Goal: Task Accomplishment & Management: Manage account settings

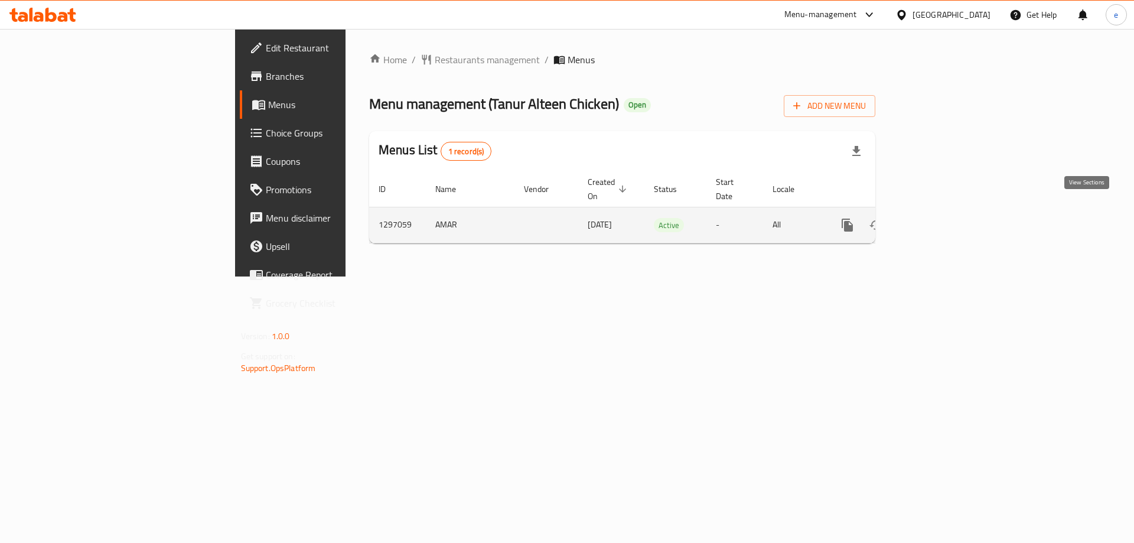
click at [946, 211] on link "enhanced table" at bounding box center [932, 225] width 28 height 28
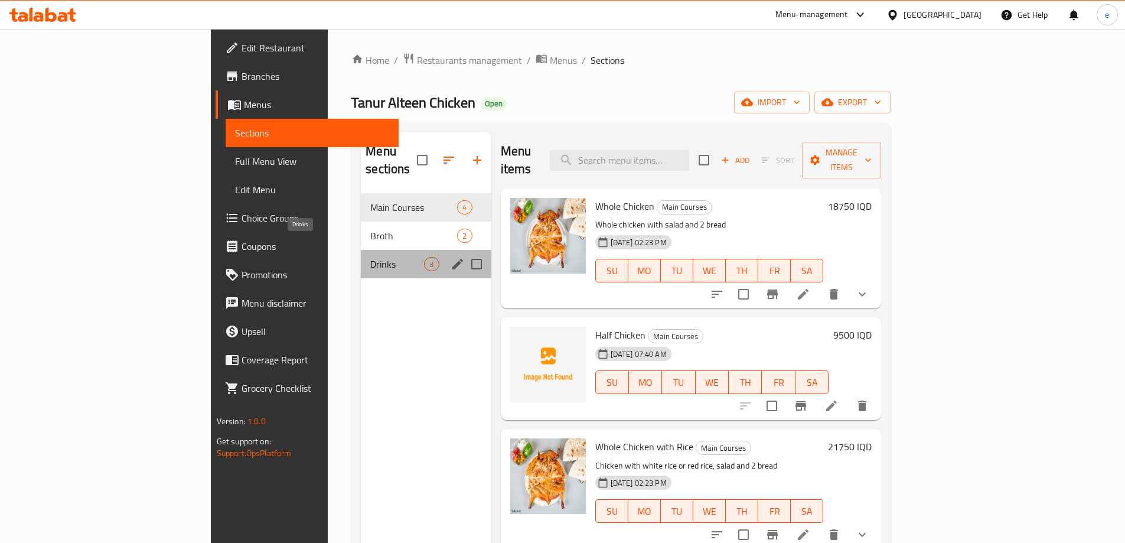
click at [370, 257] on span "Drinks" at bounding box center [397, 264] width 54 height 14
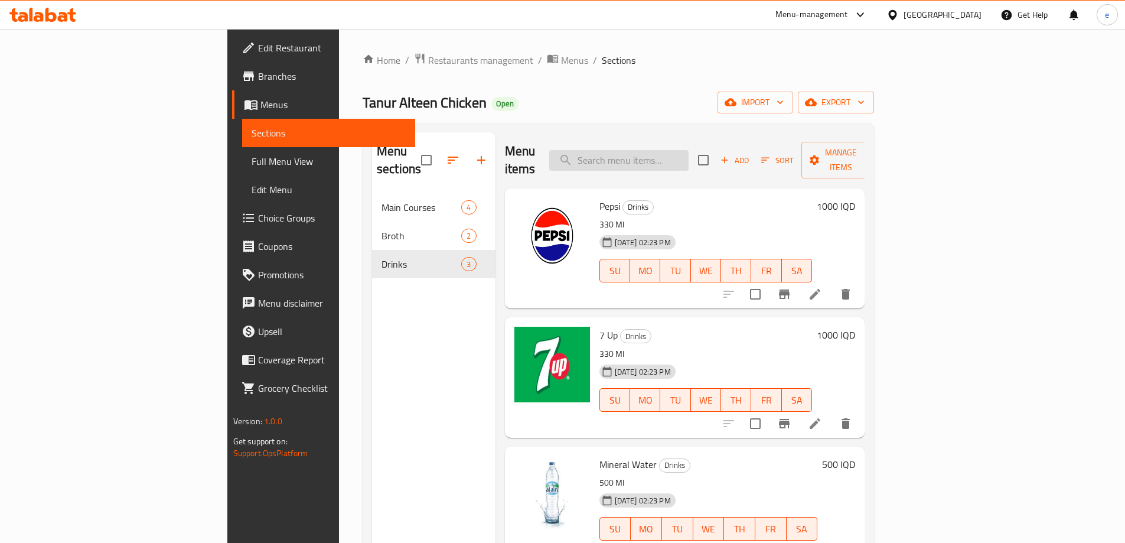
click at [677, 150] on input "search" at bounding box center [618, 160] width 139 height 21
paste input "Pepsi"
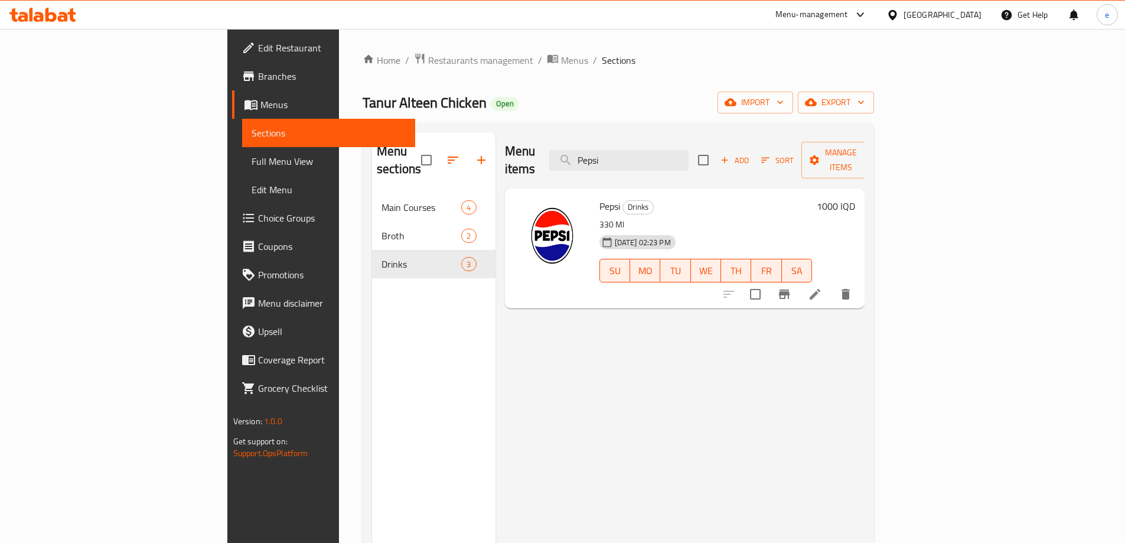
type input "Pepsi"
click at [822, 287] on icon at bounding box center [815, 294] width 14 height 14
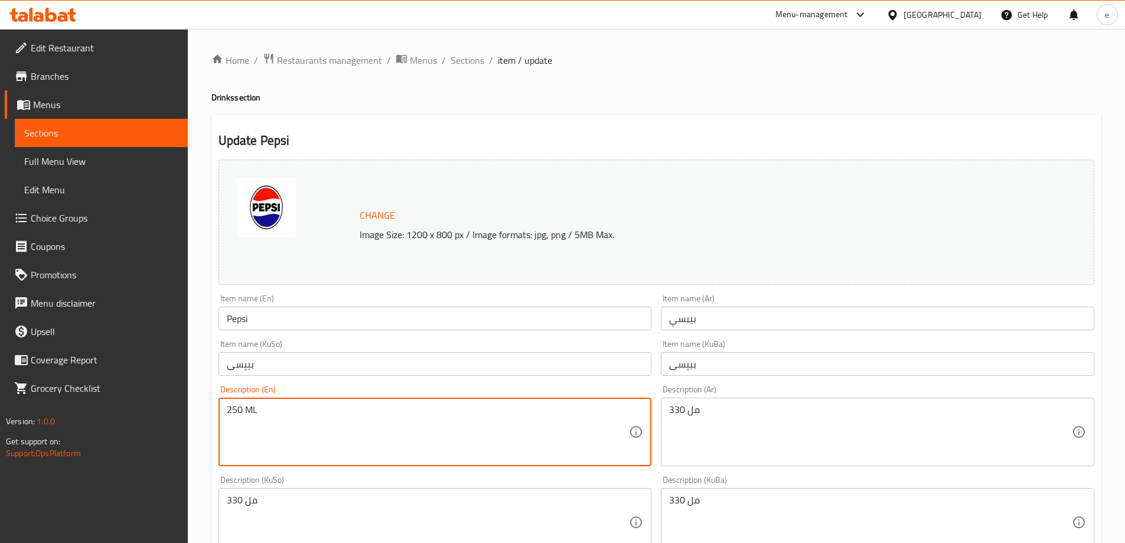
drag, startPoint x: 262, startPoint y: 412, endPoint x: 250, endPoint y: 409, distance: 12.2
click at [250, 409] on textarea "250 ML" at bounding box center [428, 432] width 403 height 56
type textarea "250 Ml"
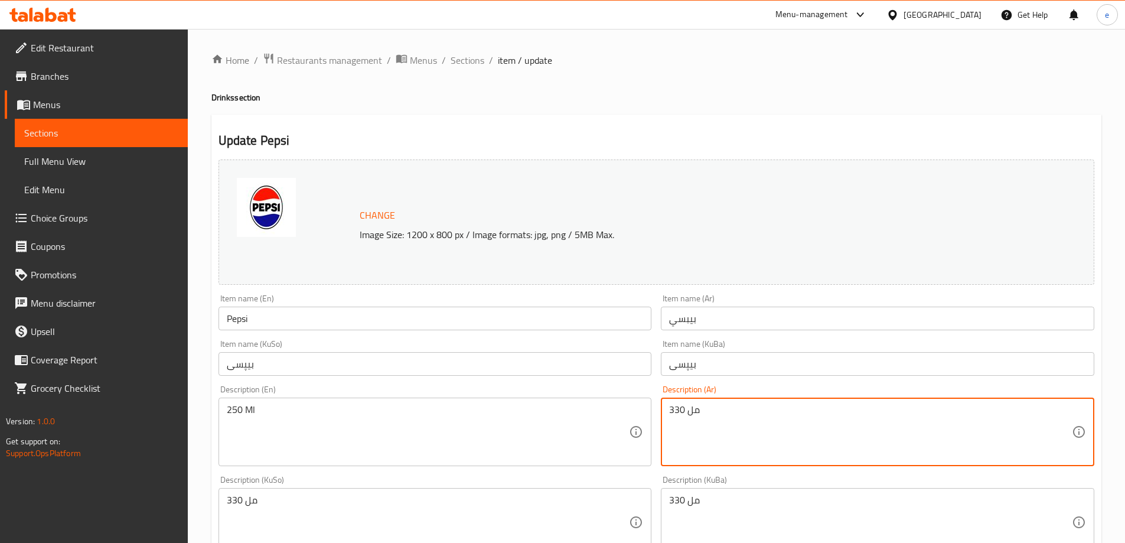
click at [699, 413] on textarea "330 مل" at bounding box center [870, 432] width 403 height 56
click at [1063, 407] on textarea "330 مل" at bounding box center [870, 432] width 403 height 56
click at [1063, 406] on textarea "330 مل" at bounding box center [870, 432] width 403 height 56
click at [1064, 407] on textarea "330 مل" at bounding box center [870, 432] width 403 height 56
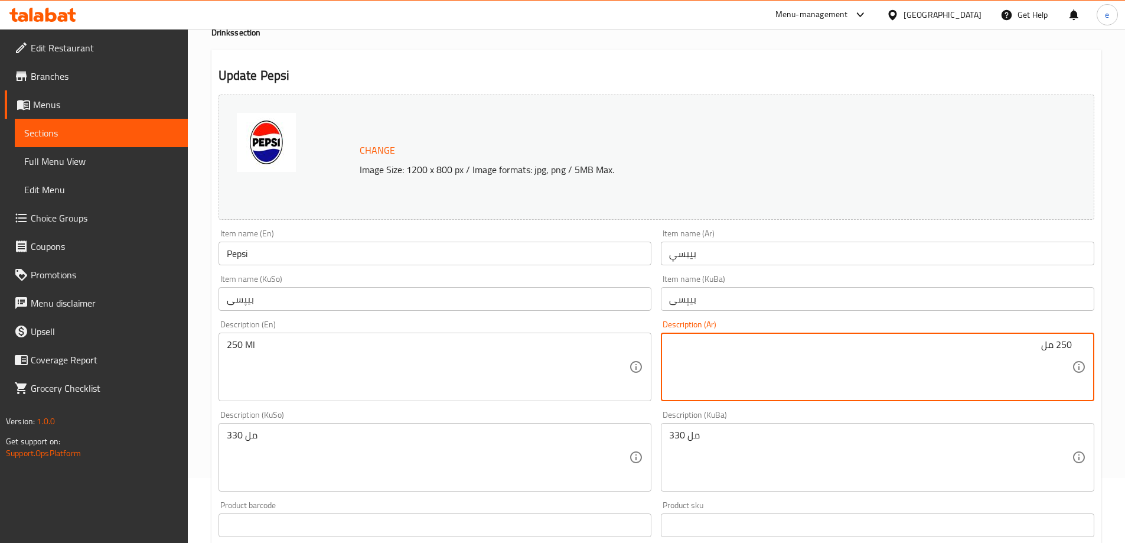
scroll to position [79, 0]
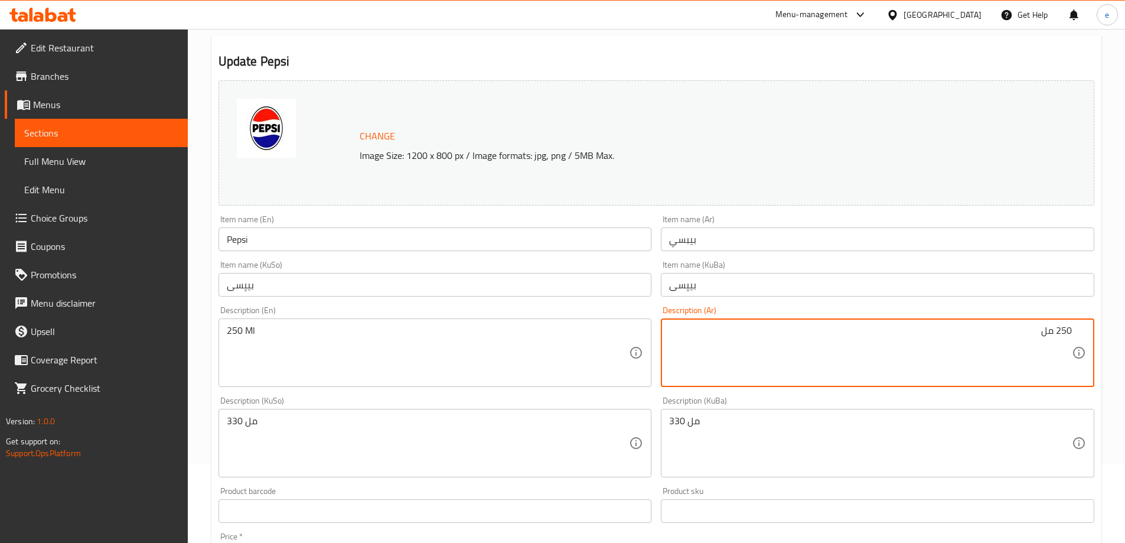
type textarea "250 مل"
click at [285, 442] on textarea "330 مل" at bounding box center [428, 443] width 403 height 56
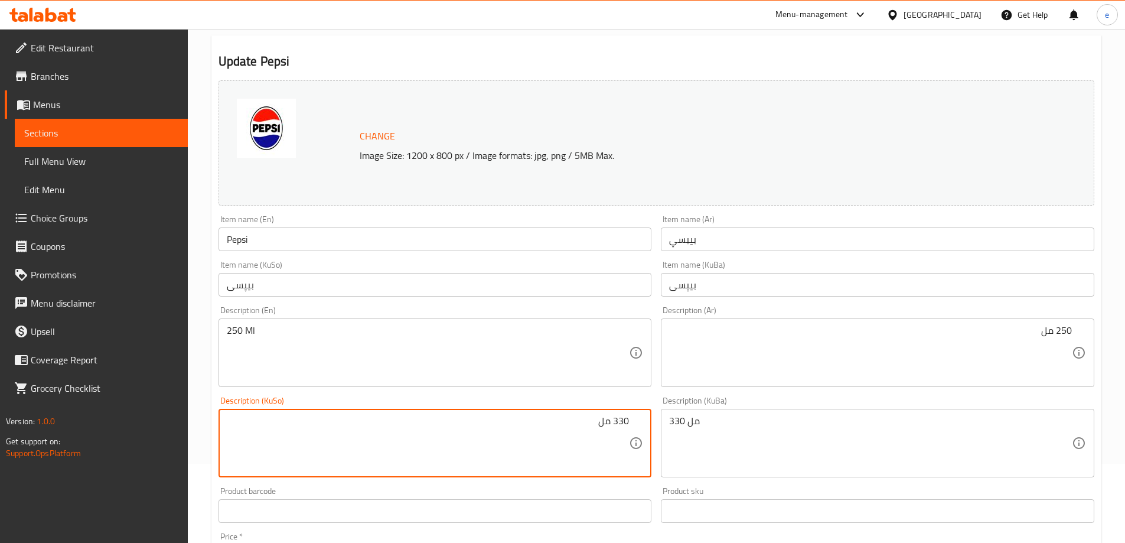
click at [620, 420] on textarea "330 مل" at bounding box center [428, 443] width 403 height 56
type textarea "250 مل"
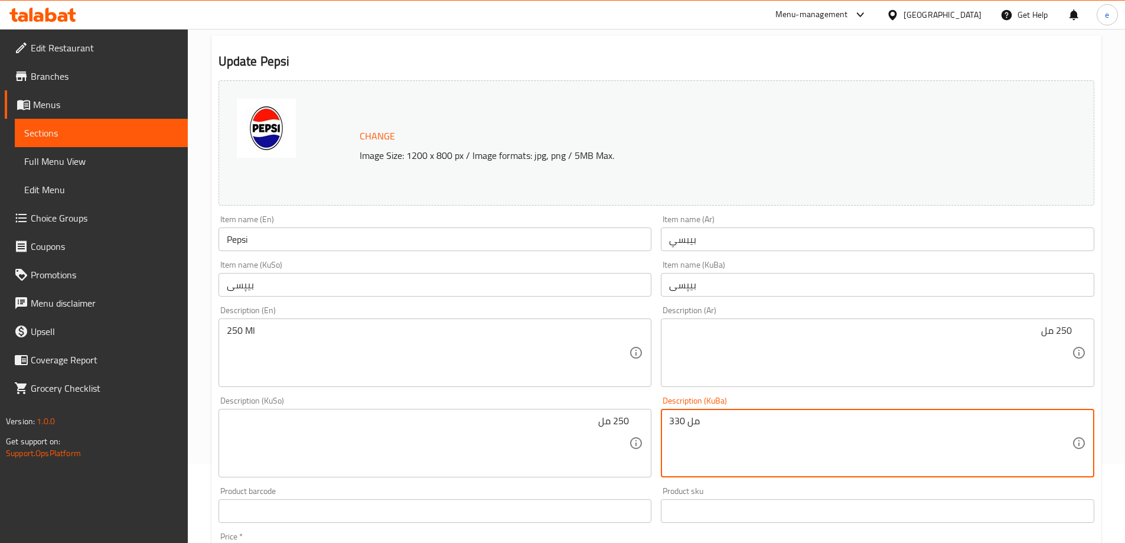
click at [737, 432] on textarea "330 مل" at bounding box center [870, 443] width 403 height 56
click at [1069, 415] on textarea "330 مل" at bounding box center [870, 443] width 403 height 56
type textarea "250 مل"
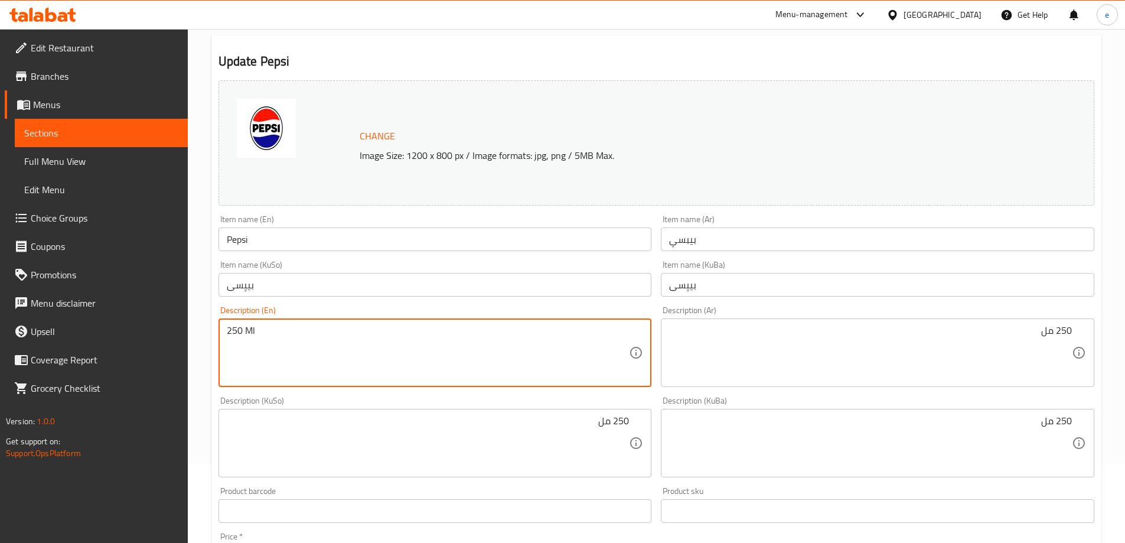
click at [249, 331] on textarea "250 Ml" at bounding box center [428, 353] width 403 height 56
click at [249, 332] on textarea "250 Ml" at bounding box center [428, 353] width 403 height 56
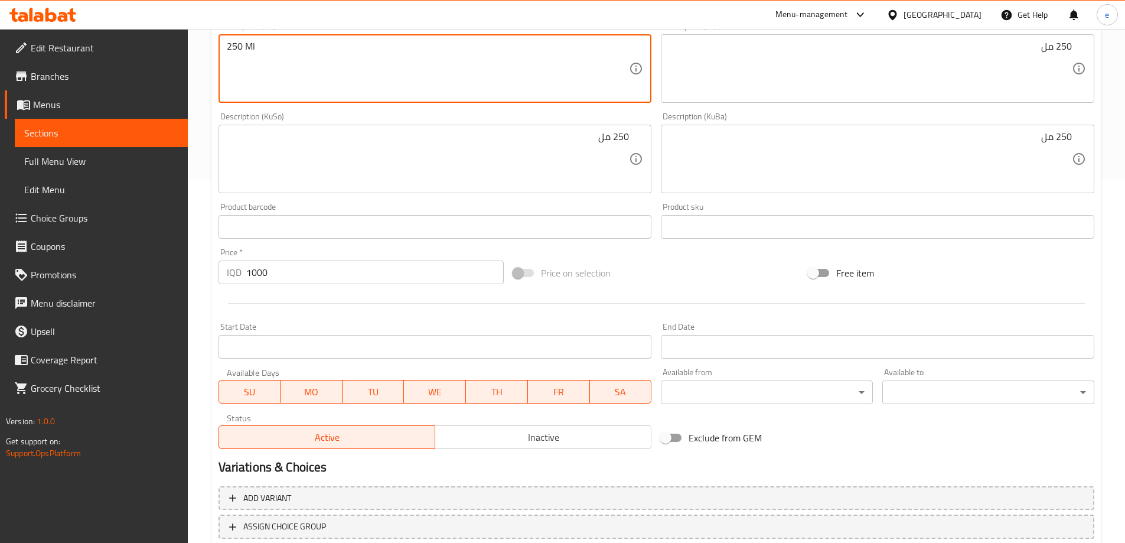
scroll to position [445, 0]
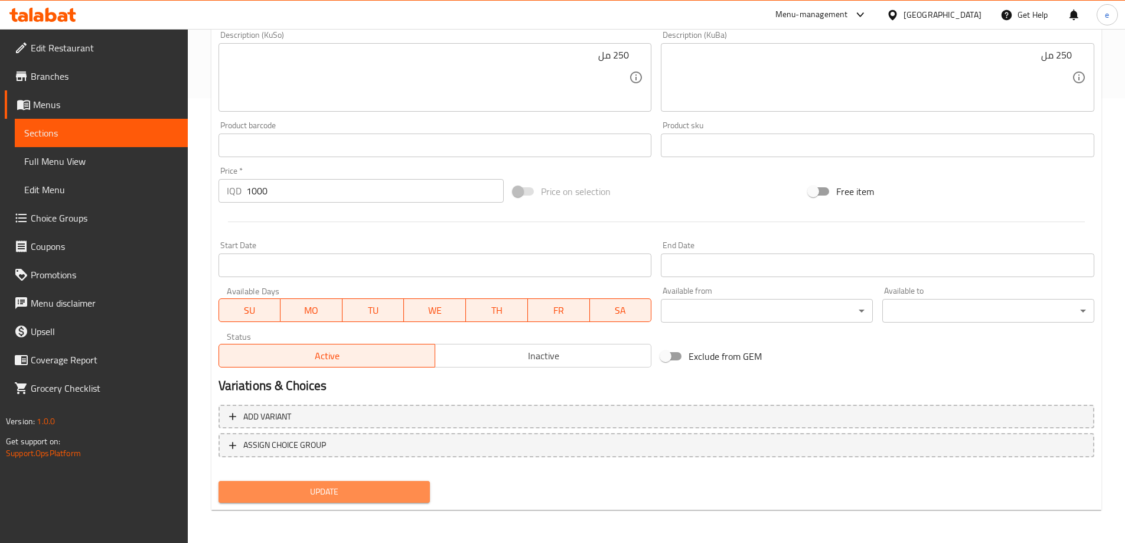
click at [382, 490] on span "Update" at bounding box center [324, 491] width 193 height 15
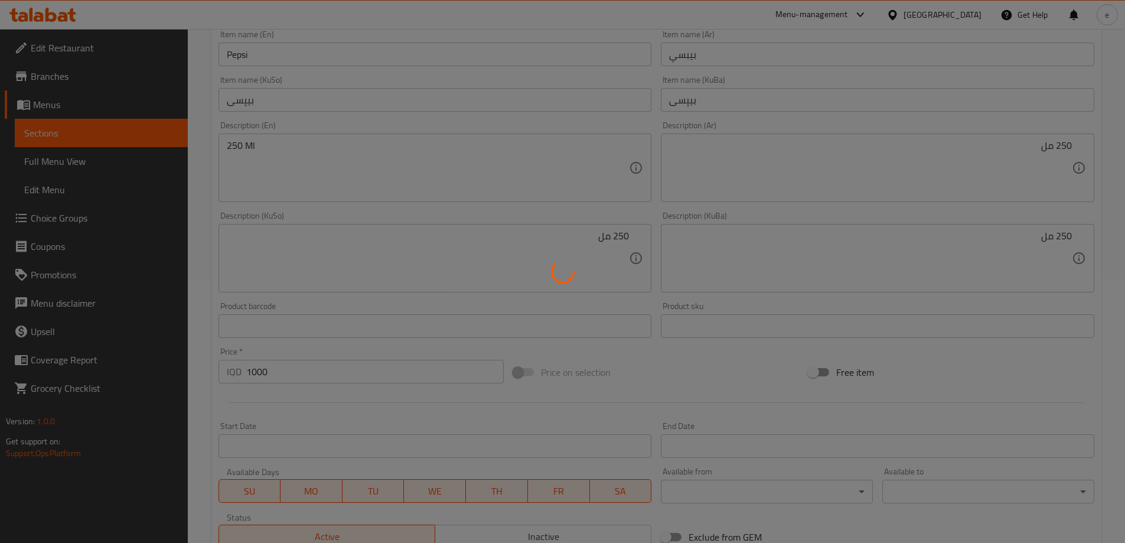
scroll to position [169, 0]
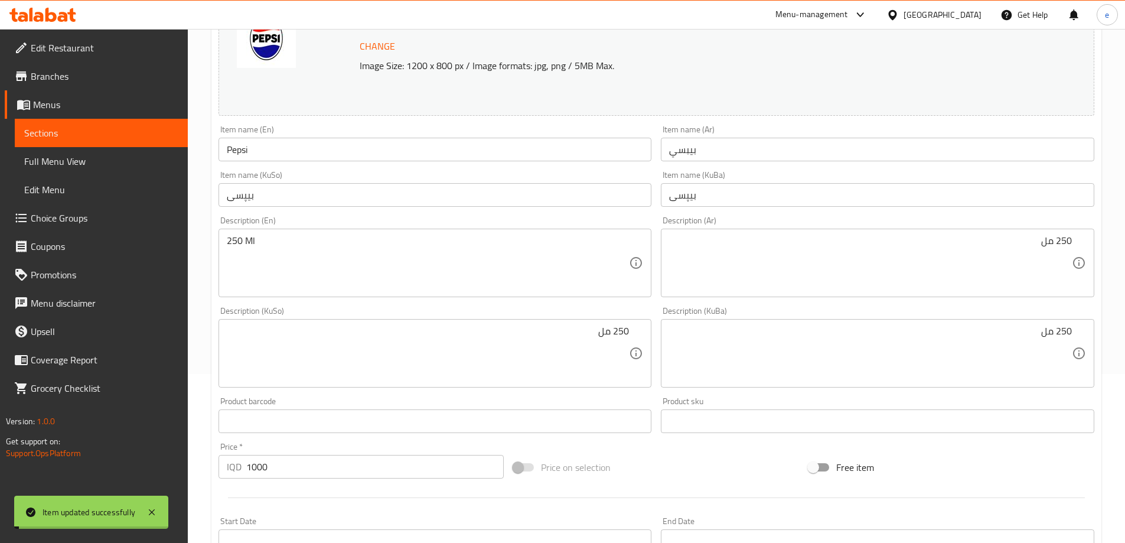
click at [269, 154] on input "Pepsi" at bounding box center [434, 150] width 433 height 24
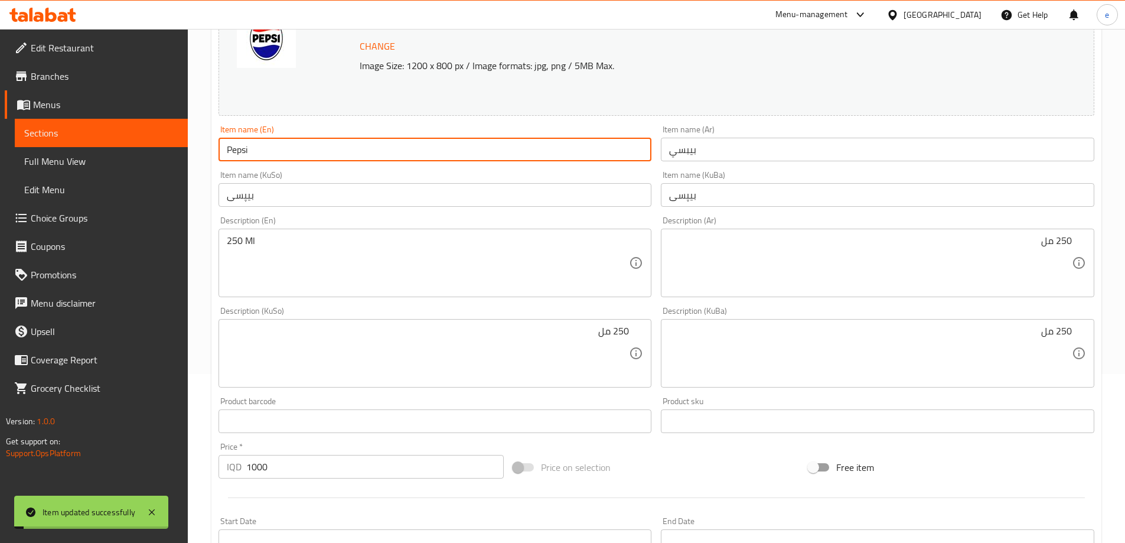
click at [269, 152] on input "Pepsi" at bounding box center [434, 150] width 433 height 24
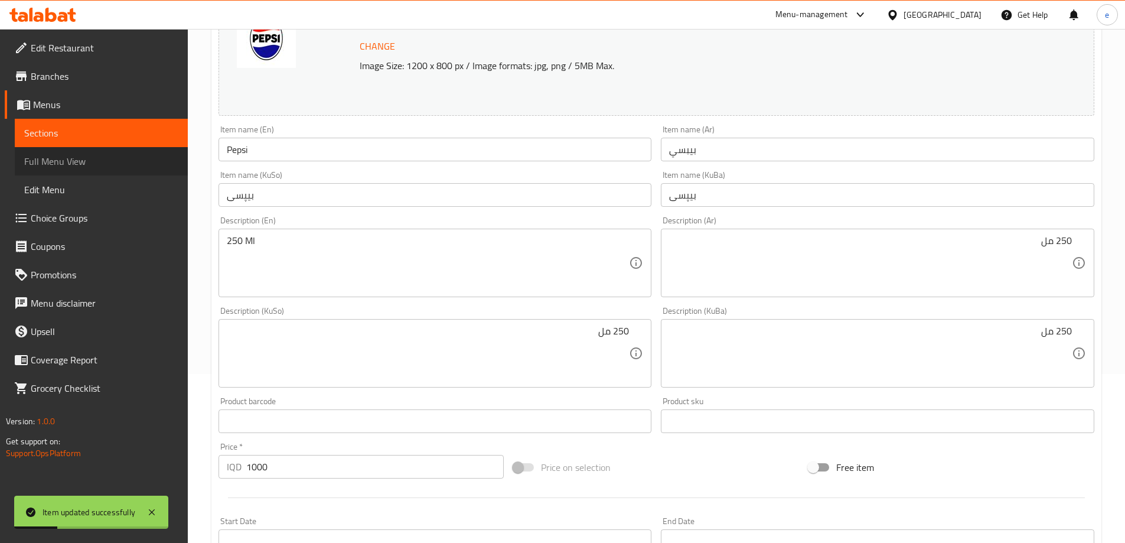
click at [52, 154] on span "Full Menu View" at bounding box center [101, 161] width 154 height 14
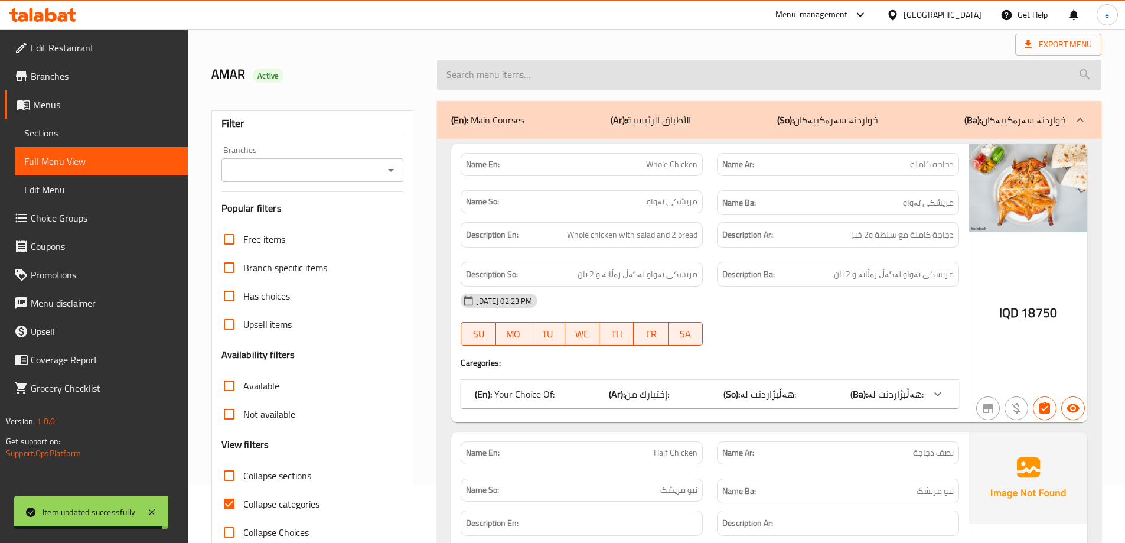
scroll to position [31, 0]
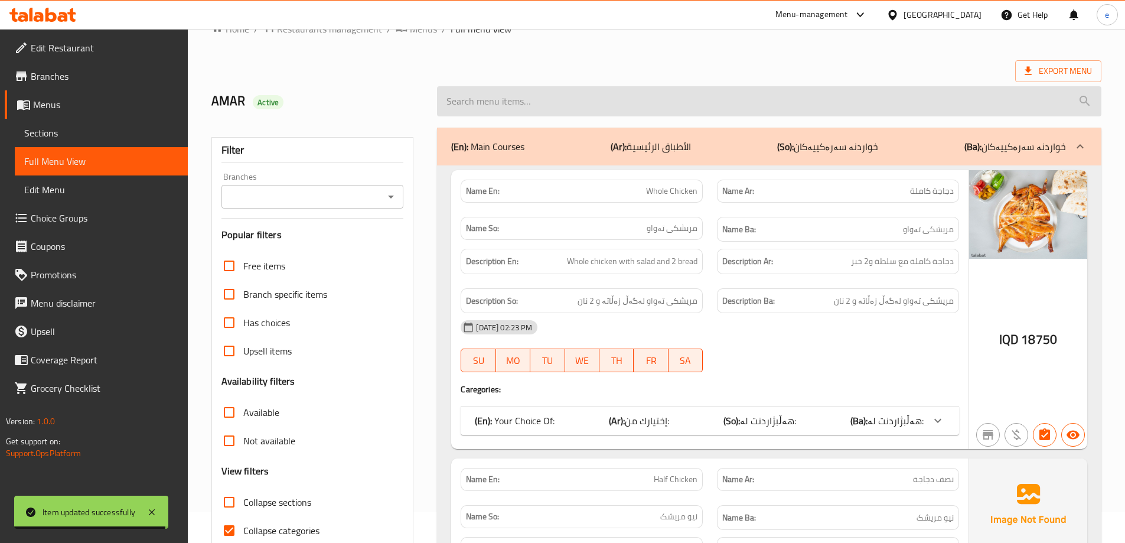
click at [551, 106] on input "search" at bounding box center [769, 101] width 664 height 30
paste input "Pepsi"
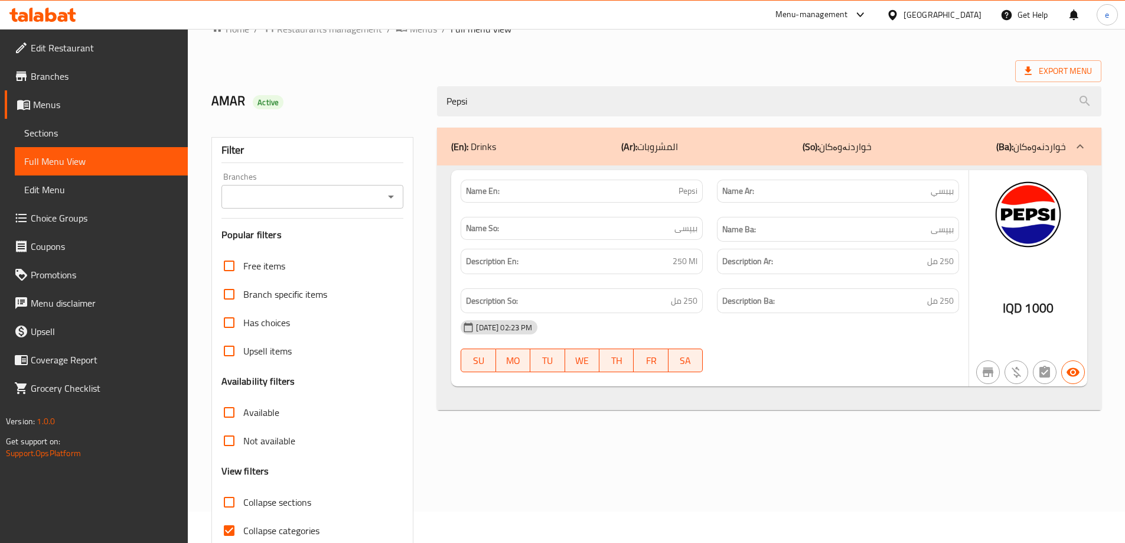
click at [393, 195] on icon "Open" at bounding box center [391, 197] width 14 height 14
type input "Pepsi"
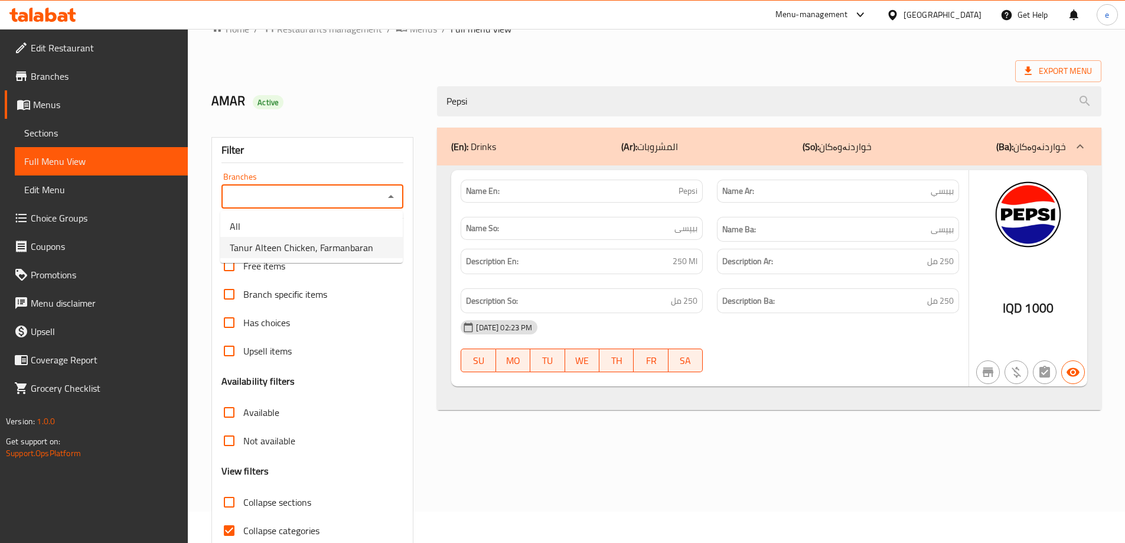
click at [329, 249] on span "Tanur Alteen Chicken, Farmanbaran" at bounding box center [301, 247] width 143 height 14
type input "Tanur Alteen Chicken, Farmanbaran"
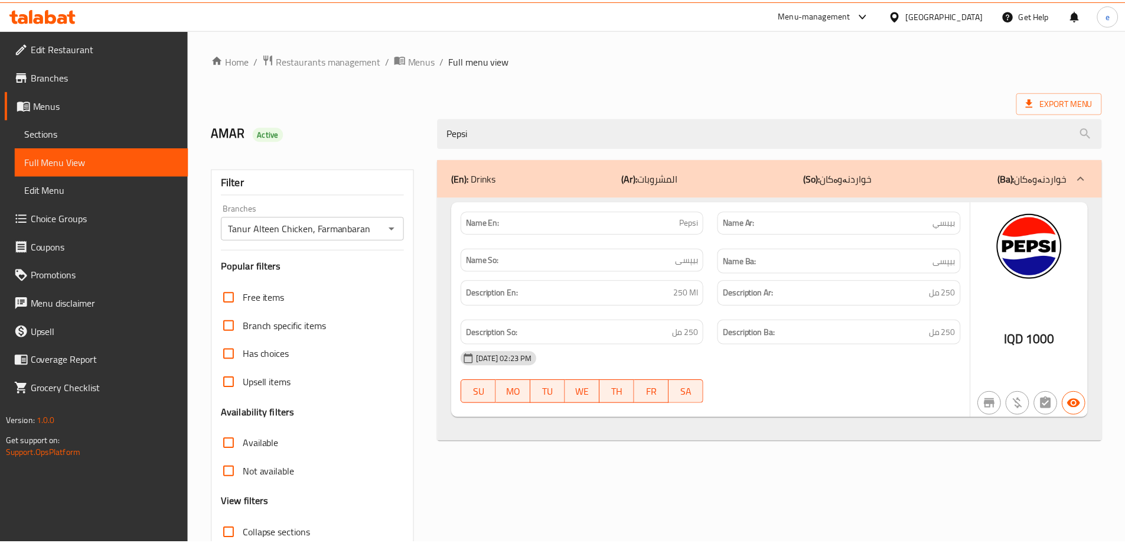
scroll to position [86, 0]
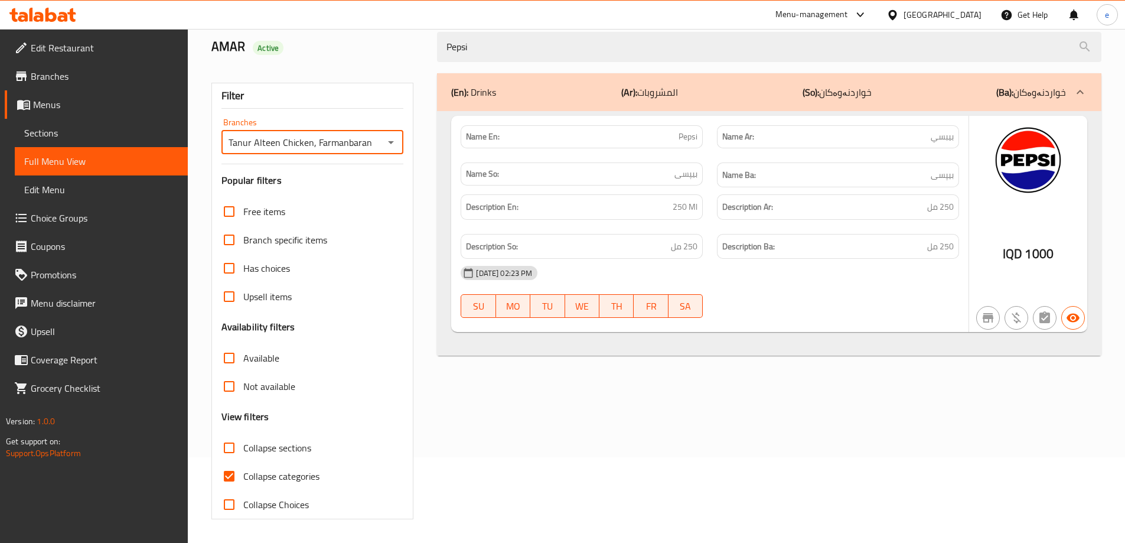
click at [42, 133] on span "Sections" at bounding box center [101, 133] width 154 height 14
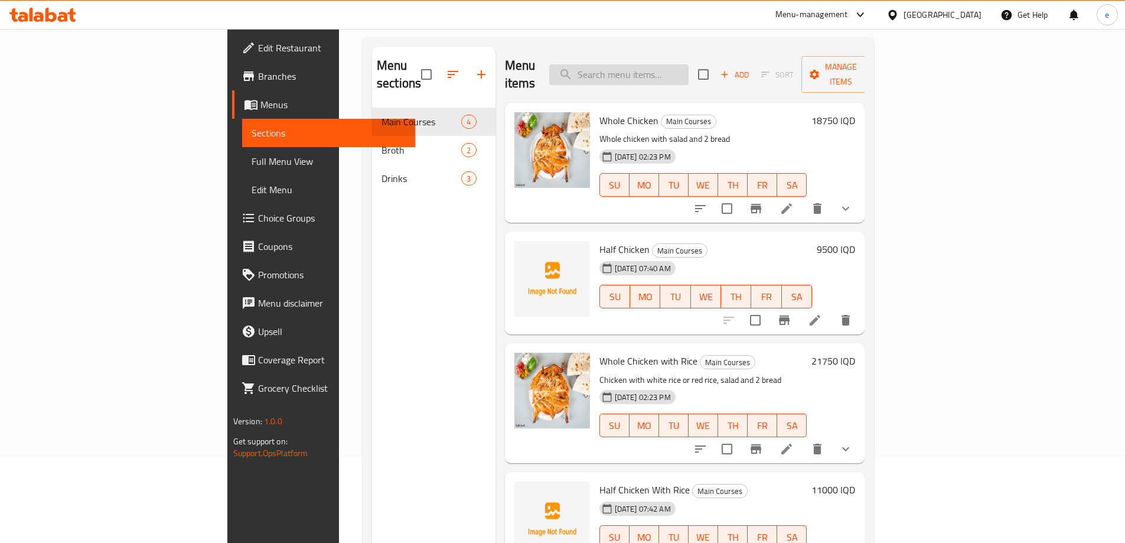
click at [666, 64] on input "search" at bounding box center [618, 74] width 139 height 21
paste input "7 Up"
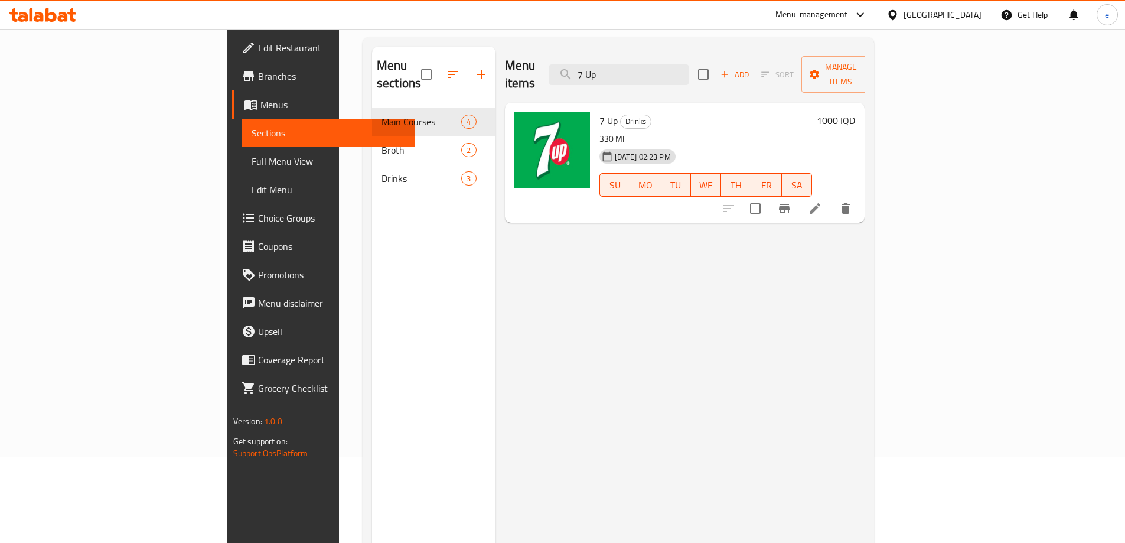
type input "7 Up"
click at [820, 203] on icon at bounding box center [814, 208] width 11 height 11
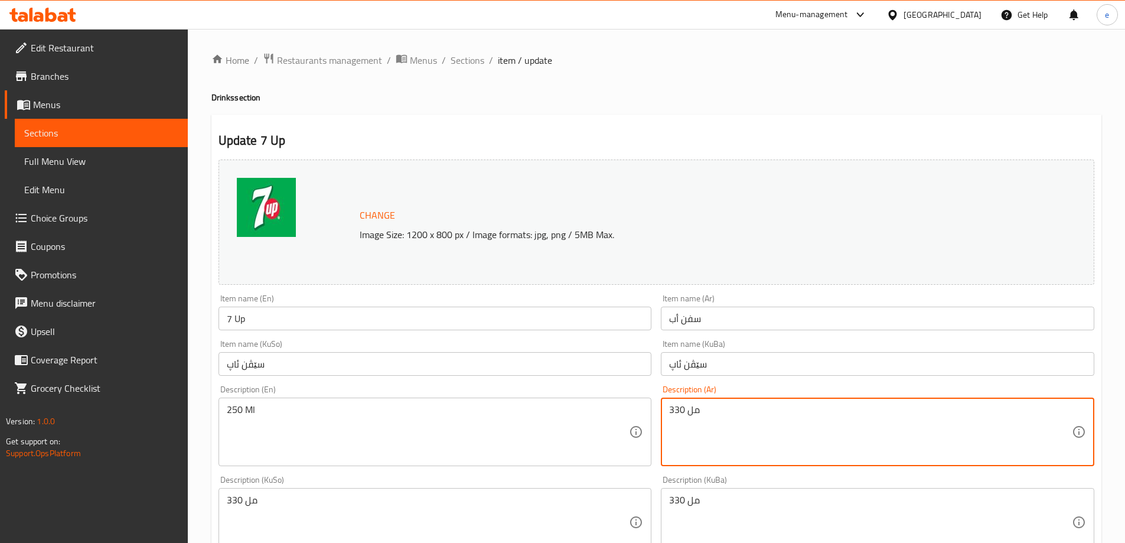
click at [722, 416] on textarea "330 مل" at bounding box center [870, 432] width 403 height 56
drag, startPoint x: 1066, startPoint y: 407, endPoint x: 1086, endPoint y: 406, distance: 20.2
click at [1086, 406] on div "330 مل Description (Ar)" at bounding box center [877, 431] width 433 height 68
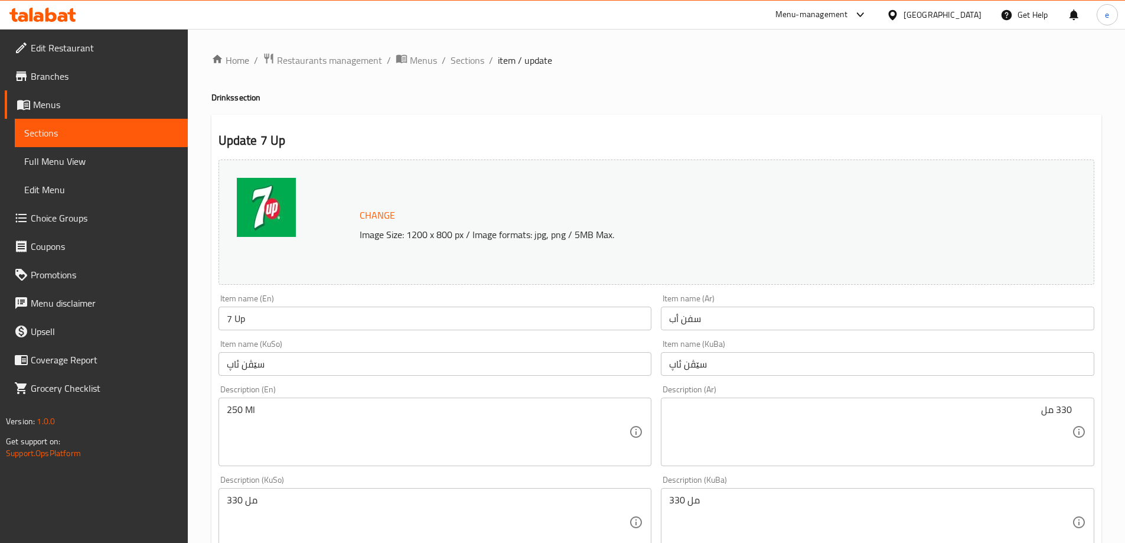
click at [1072, 410] on div "330 مل Description (Ar)" at bounding box center [877, 431] width 433 height 68
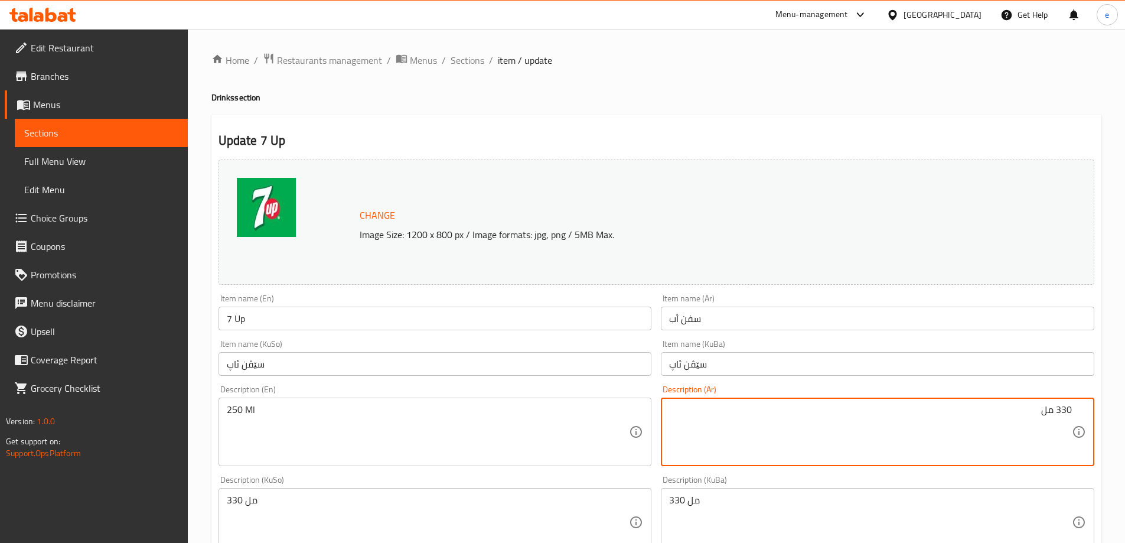
click at [1064, 406] on textarea "330 مل" at bounding box center [870, 432] width 403 height 56
click at [1064, 407] on textarea "330 مل" at bounding box center [870, 432] width 403 height 56
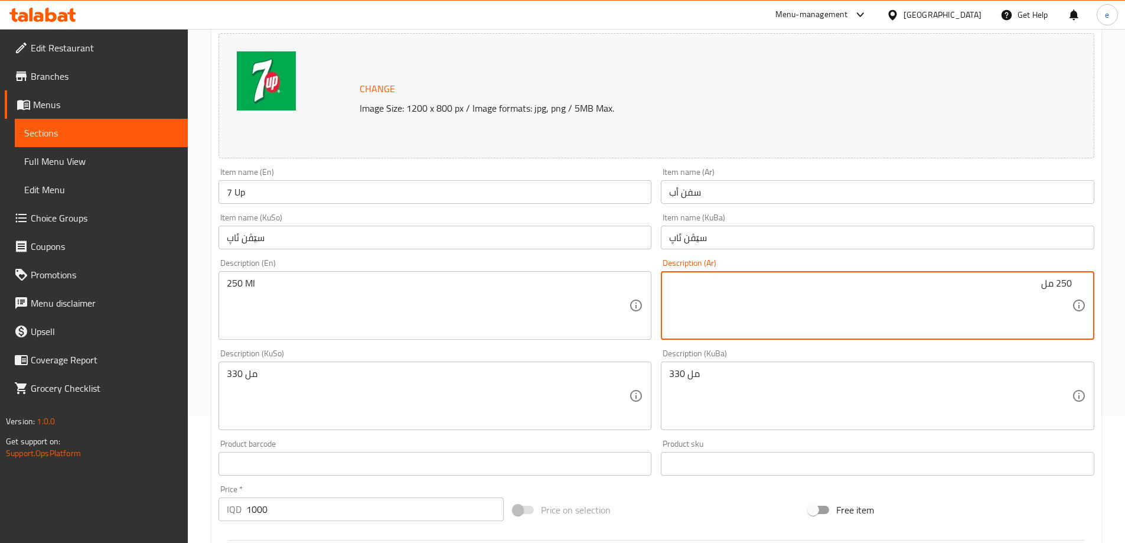
scroll to position [128, 0]
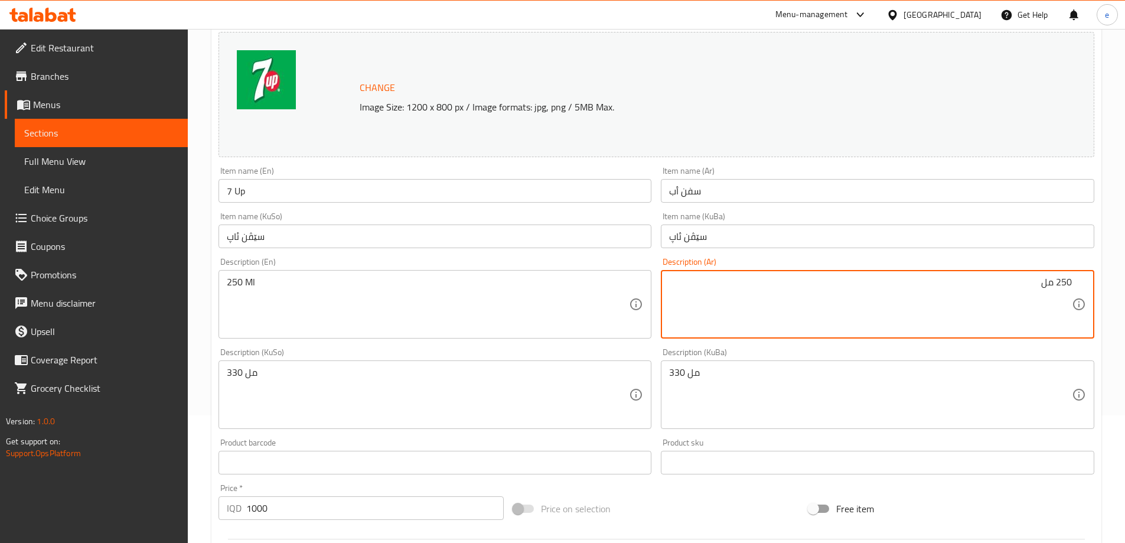
type textarea "250 مل"
click at [522, 386] on textarea "330 مل" at bounding box center [428, 395] width 403 height 56
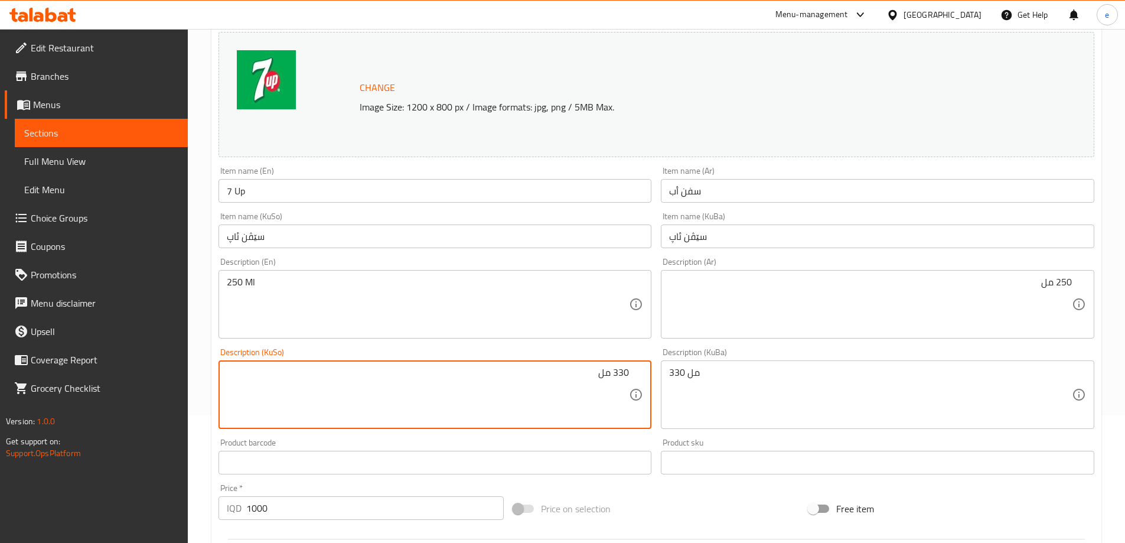
click at [619, 373] on textarea "330 مل" at bounding box center [428, 395] width 403 height 56
type textarea "250 مل"
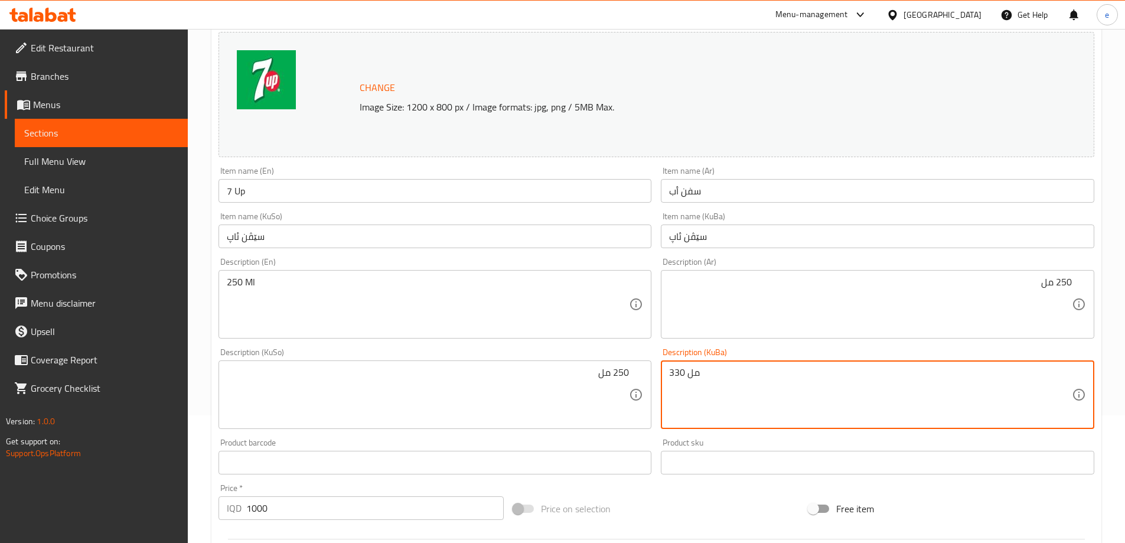
click at [740, 380] on textarea "330 مل" at bounding box center [870, 395] width 403 height 56
click at [1064, 371] on textarea "330 مل" at bounding box center [870, 395] width 403 height 56
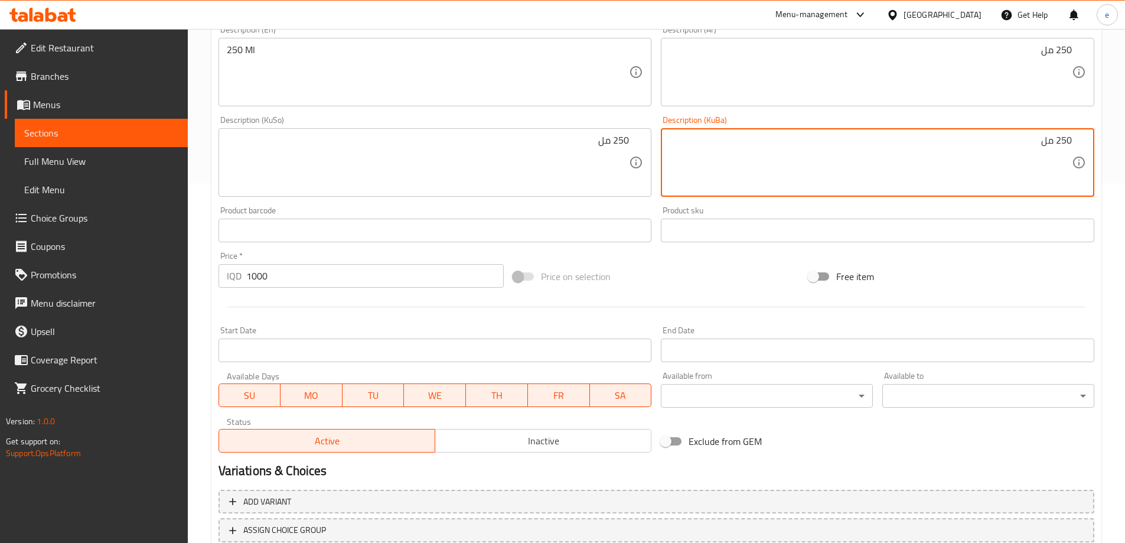
scroll to position [445, 0]
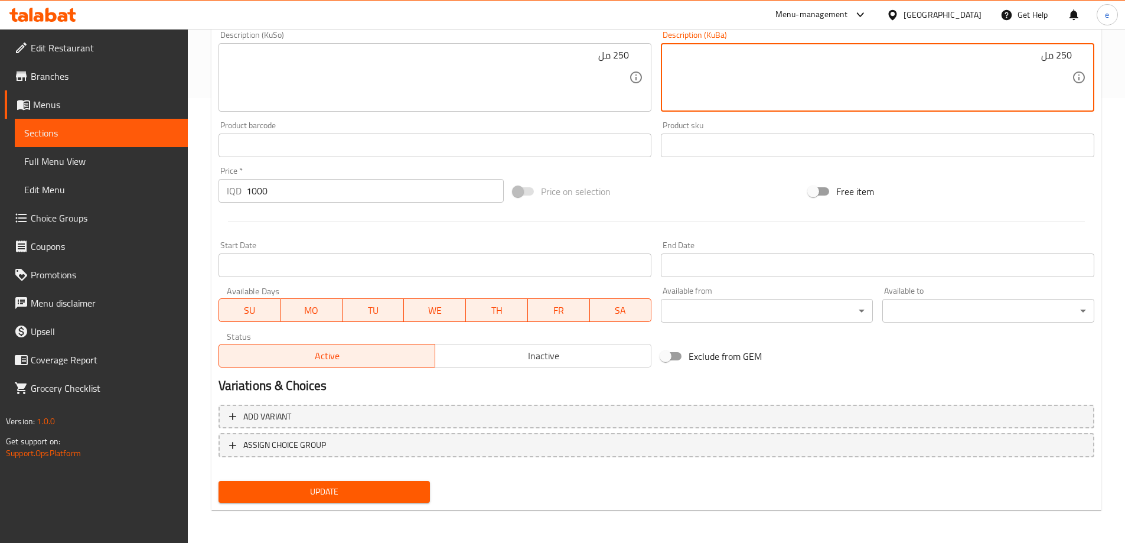
type textarea "250 مل"
click at [370, 488] on span "Update" at bounding box center [324, 491] width 193 height 15
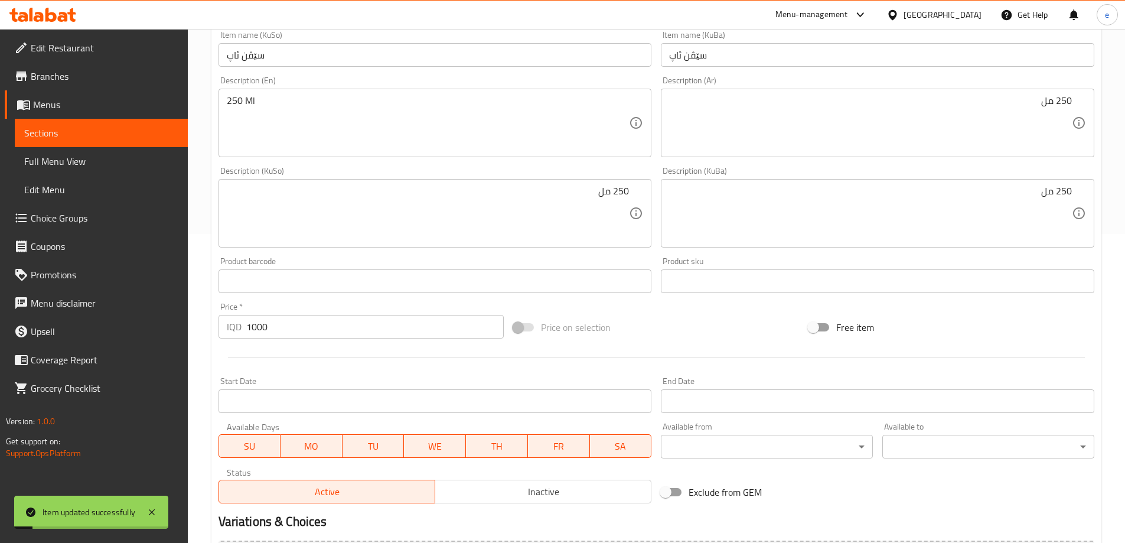
scroll to position [169, 0]
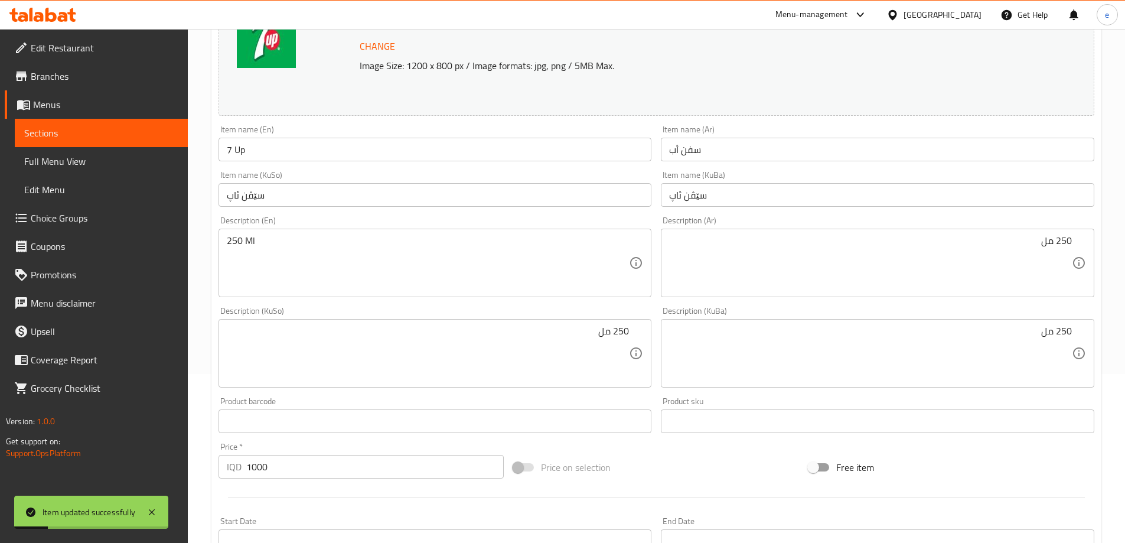
click at [273, 143] on input "7 Up" at bounding box center [434, 150] width 433 height 24
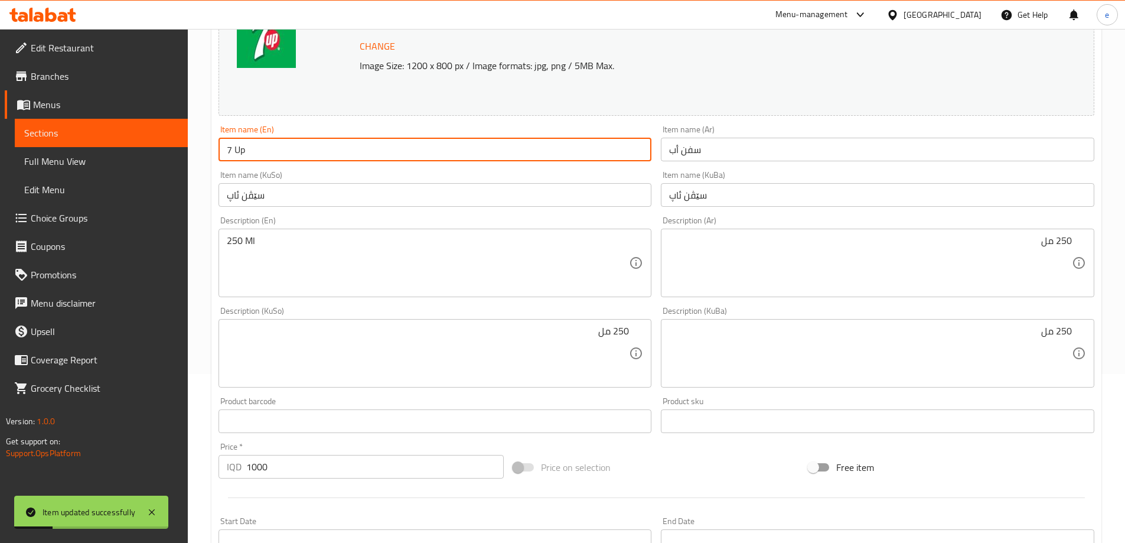
click at [273, 143] on input "7 Up" at bounding box center [434, 150] width 433 height 24
click at [87, 162] on span "Full Menu View" at bounding box center [101, 161] width 154 height 14
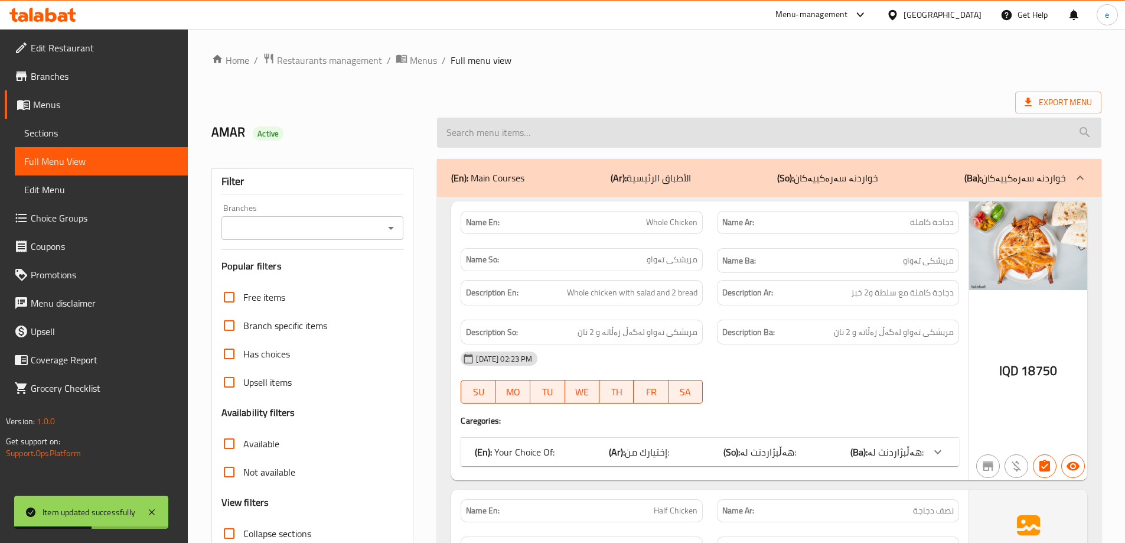
click at [665, 125] on input "search" at bounding box center [769, 132] width 664 height 30
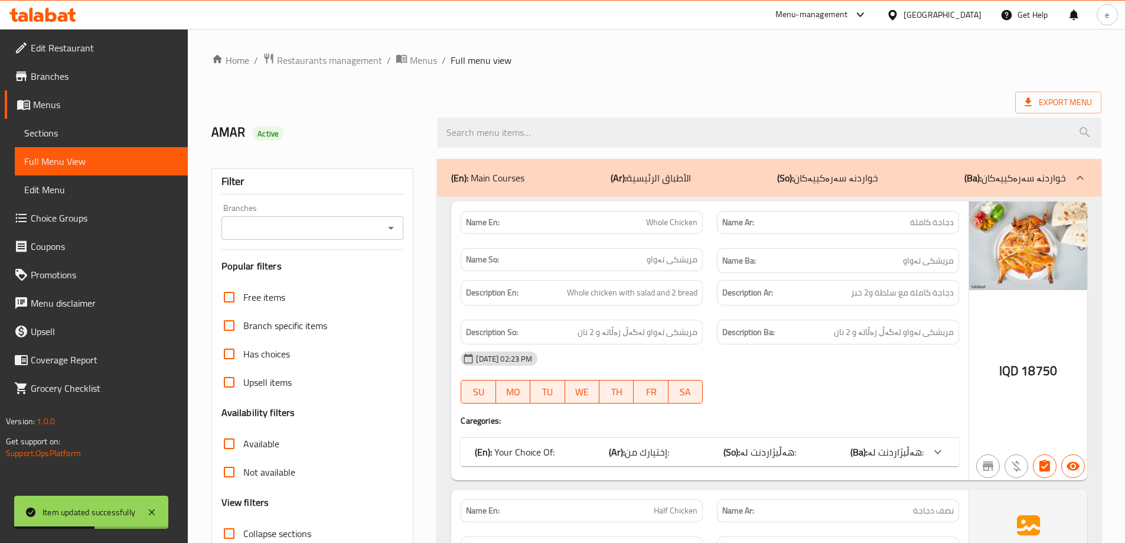
paste input "7 Up"
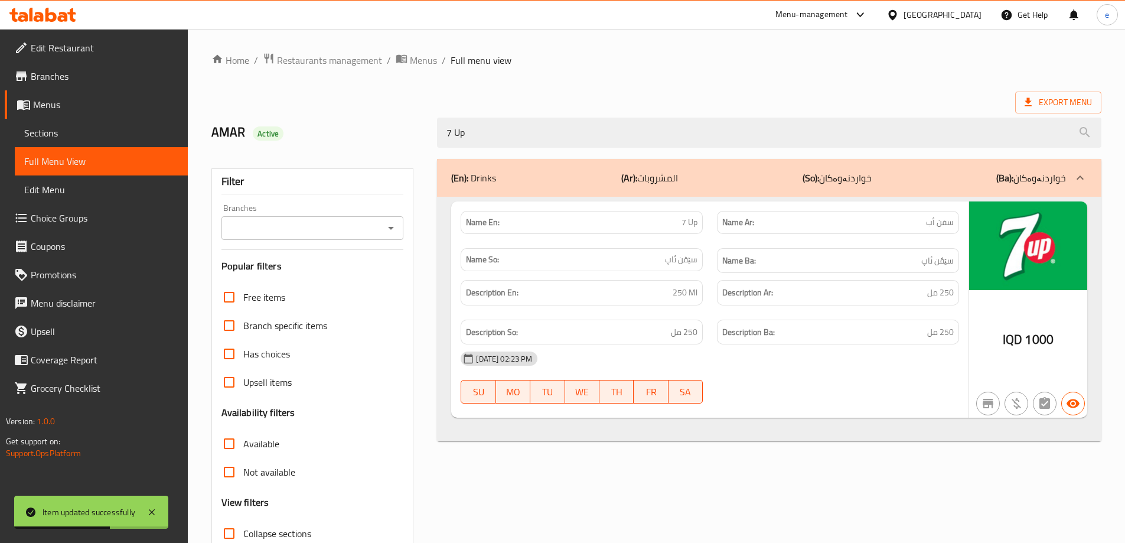
click at [387, 227] on icon "Open" at bounding box center [391, 228] width 14 height 14
type input "7 Up"
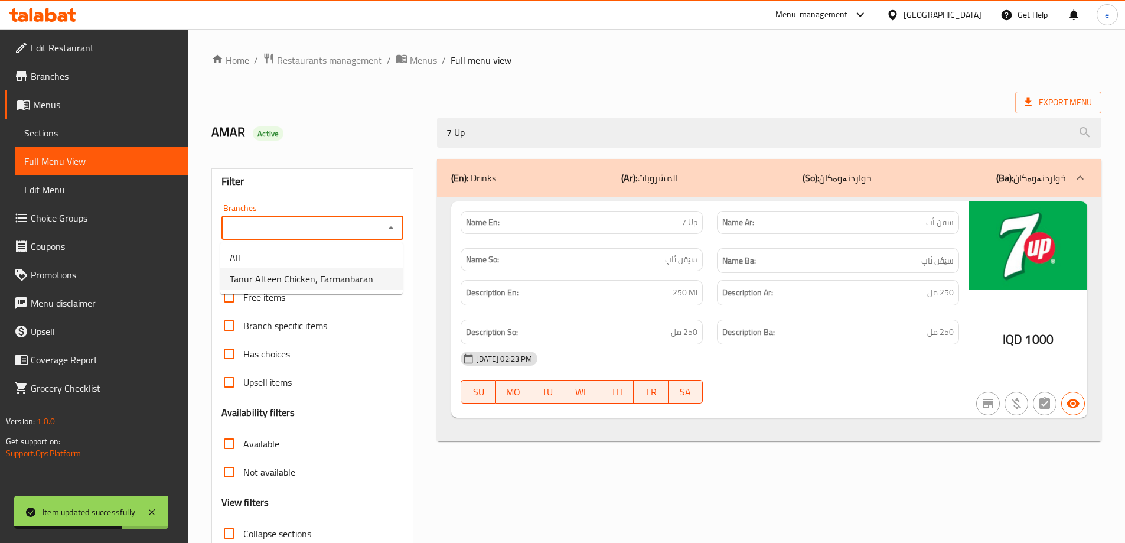
click at [325, 269] on li "Tanur Alteen Chicken, Farmanbaran" at bounding box center [311, 278] width 182 height 21
type input "Tanur Alteen Chicken, Farmanbaran"
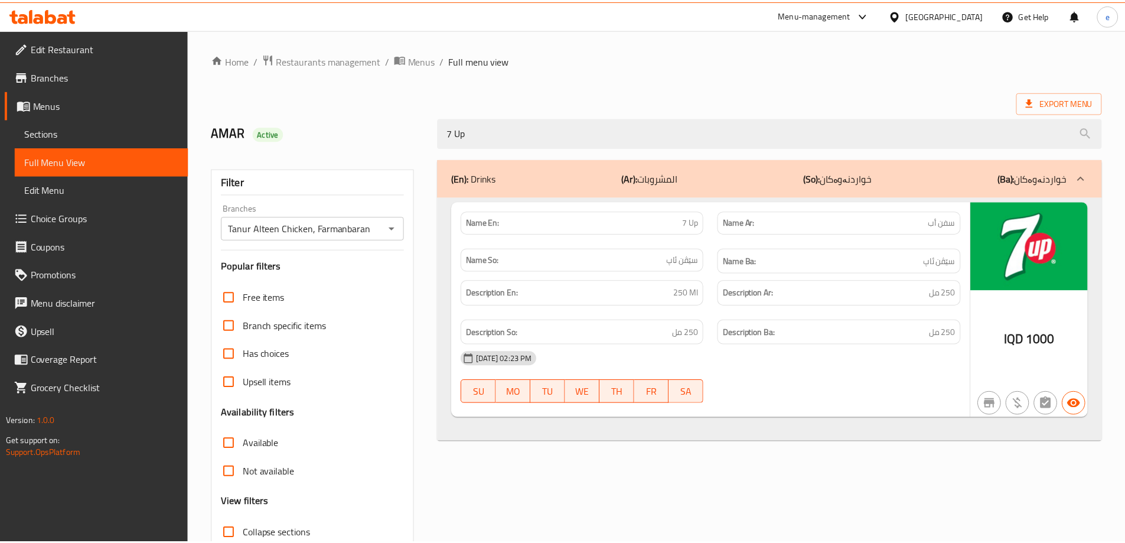
scroll to position [86, 0]
